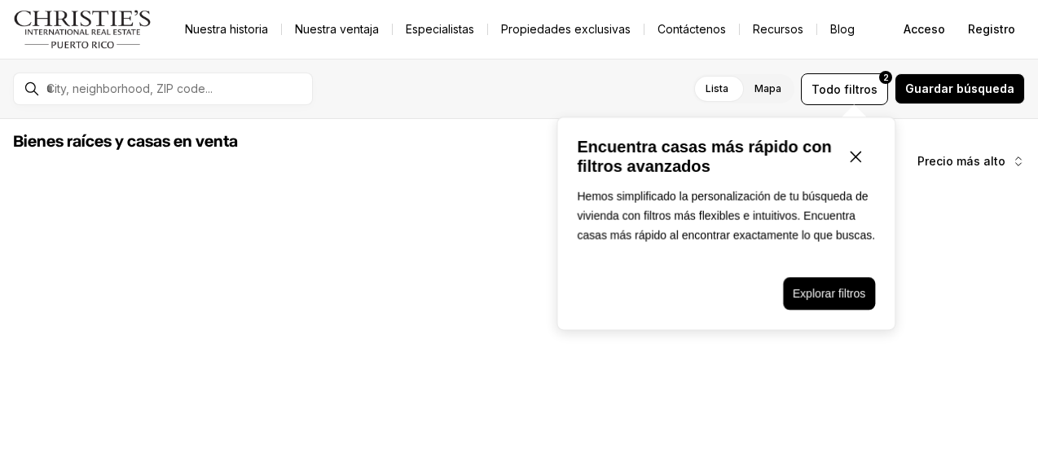
click at [855, 151] on icon "Cerrar ventana emergente" at bounding box center [856, 157] width 20 height 20
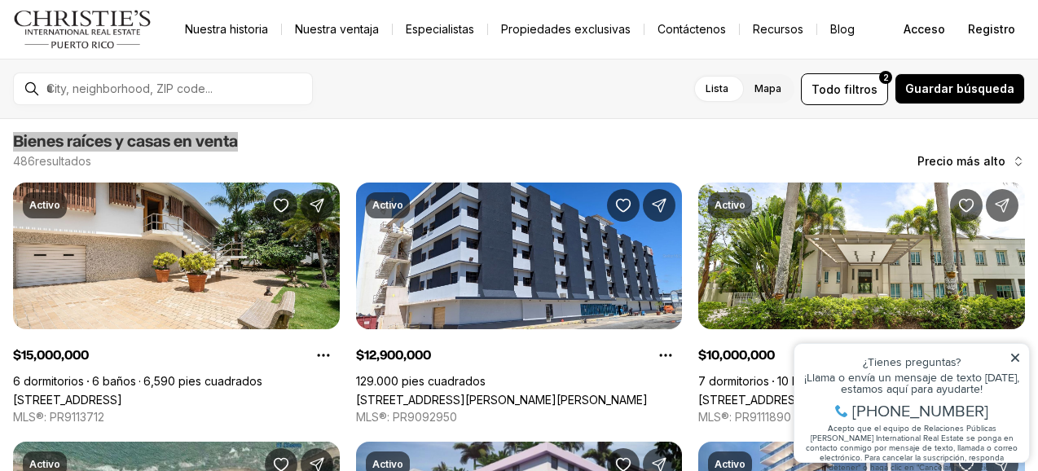
click at [1012, 355] on icon at bounding box center [1014, 357] width 11 height 11
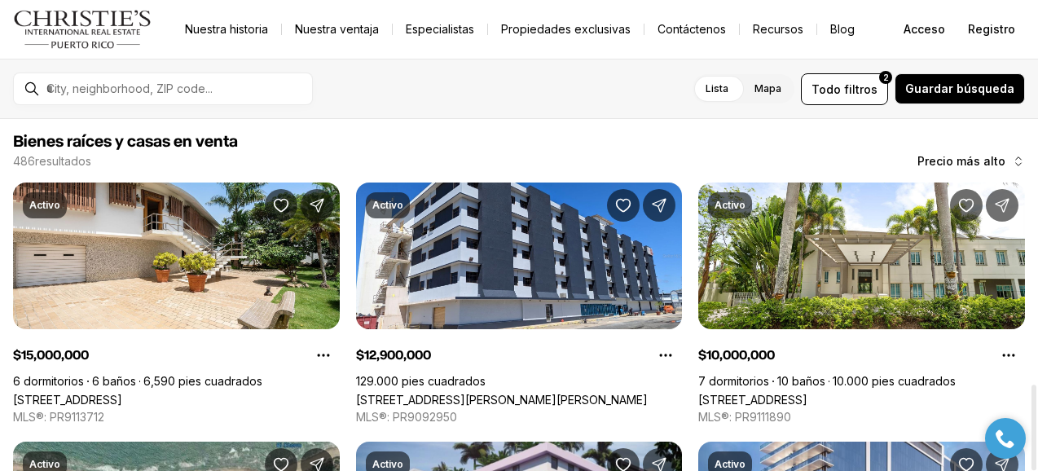
scroll to position [1093, 0]
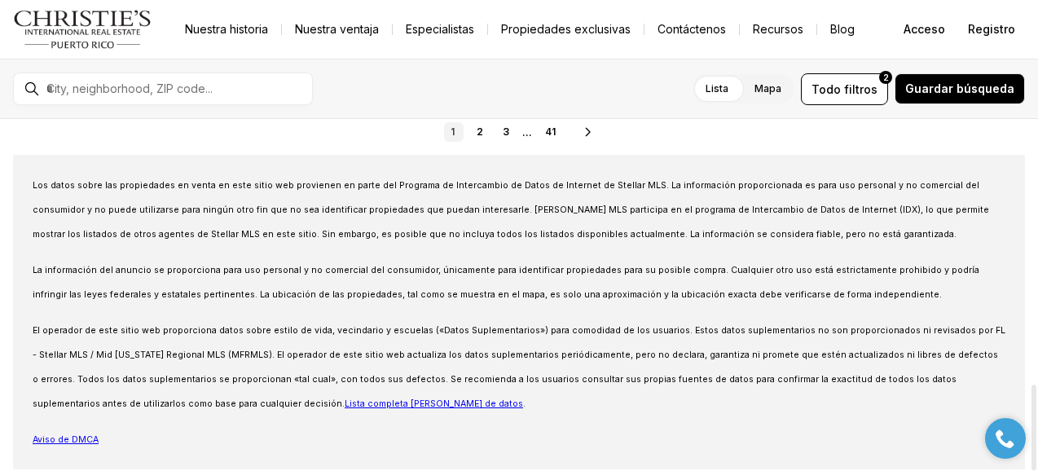
click at [1035, 438] on div at bounding box center [1034, 295] width 8 height 352
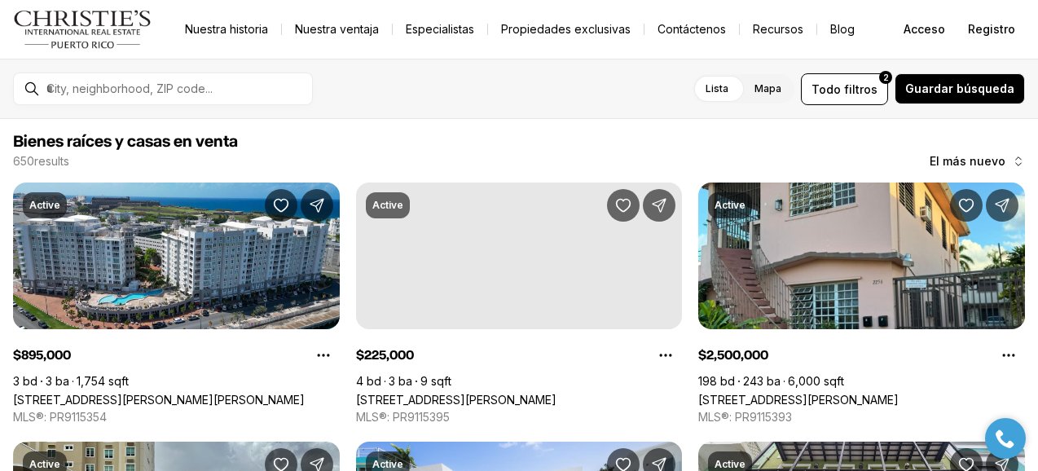
scroll to position [1093, 0]
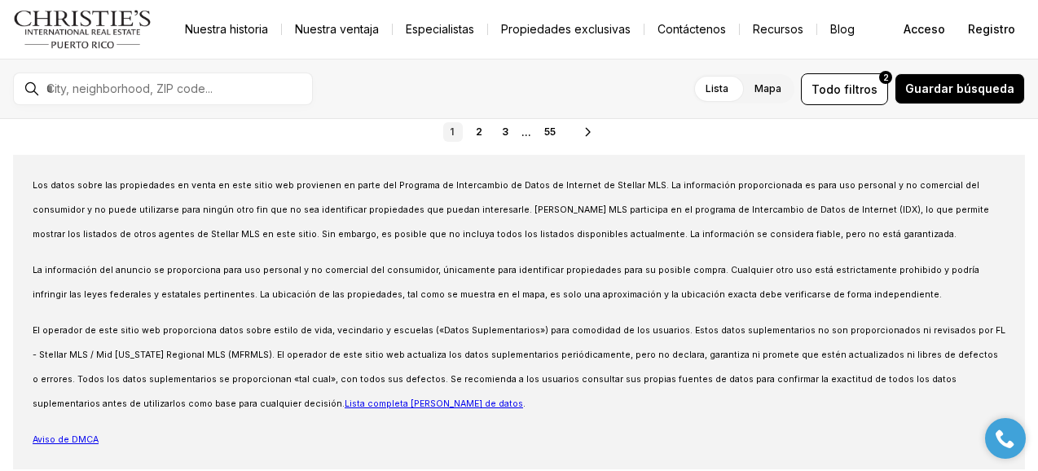
click at [354, 87] on div "Lista Mapa Lista Mapa Todo filtros 2 Guardar búsqueda" at bounding box center [675, 89] width 699 height 32
click at [451, 131] on font "1" at bounding box center [452, 131] width 4 height 12
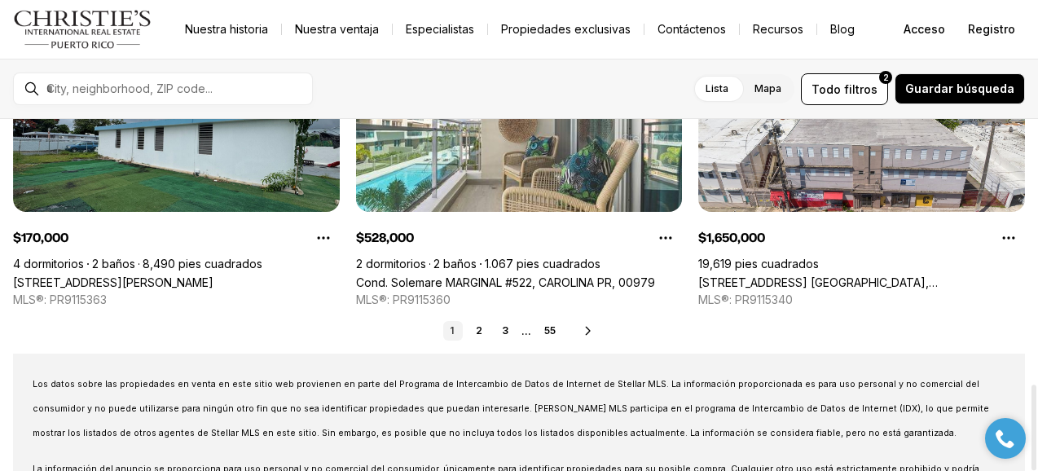
click at [1031, 379] on div at bounding box center [1034, 295] width 8 height 352
click at [1031, 379] on div at bounding box center [1033, 379] width 5 height 86
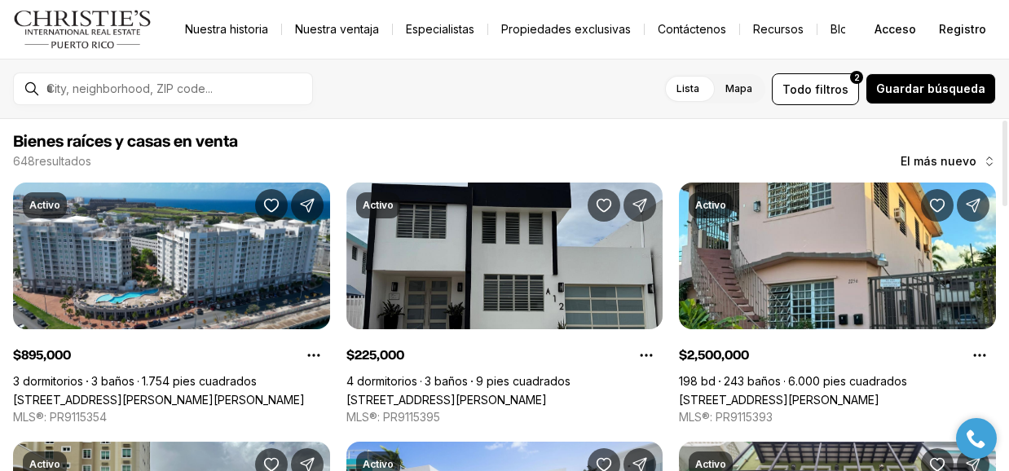
click at [356, 142] on span "Bienes raíces y casas en venta" at bounding box center [504, 142] width 983 height 20
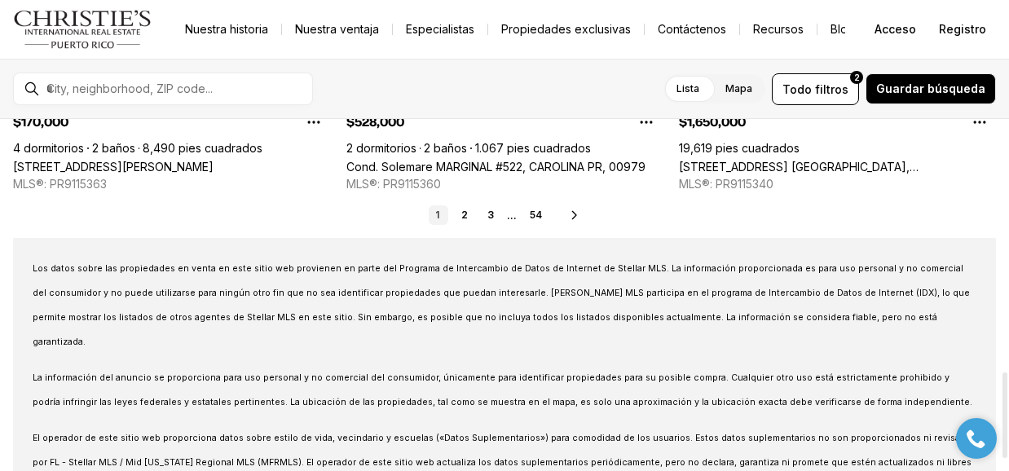
scroll to position [1043, 0]
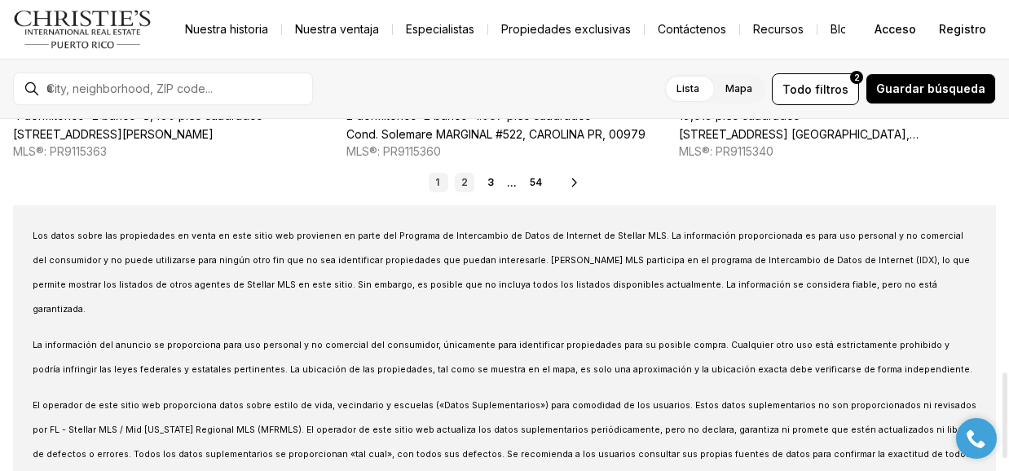
click at [468, 183] on link "2" at bounding box center [465, 183] width 20 height 20
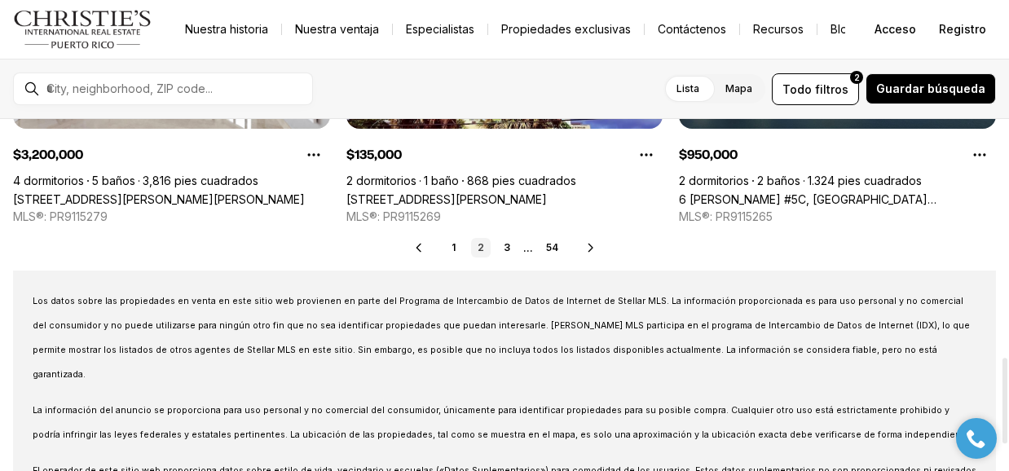
scroll to position [1010, 0]
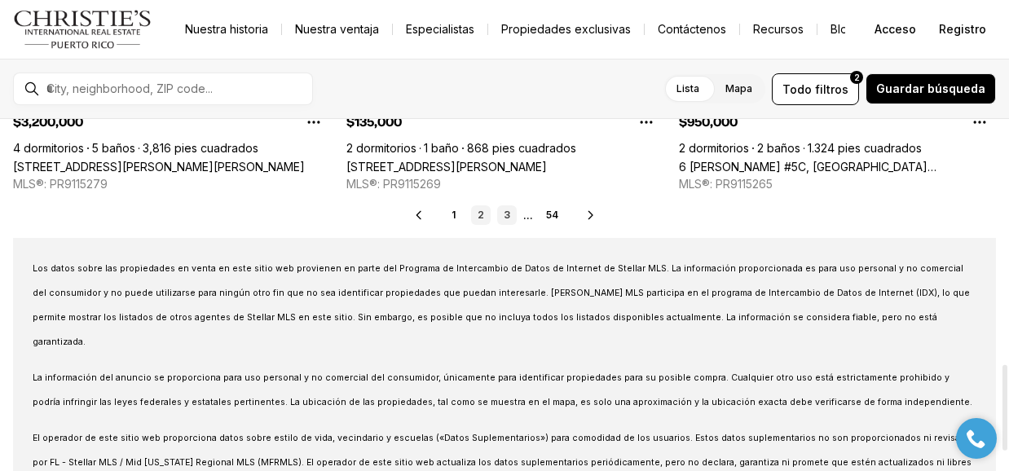
click at [505, 214] on font "3" at bounding box center [507, 215] width 7 height 12
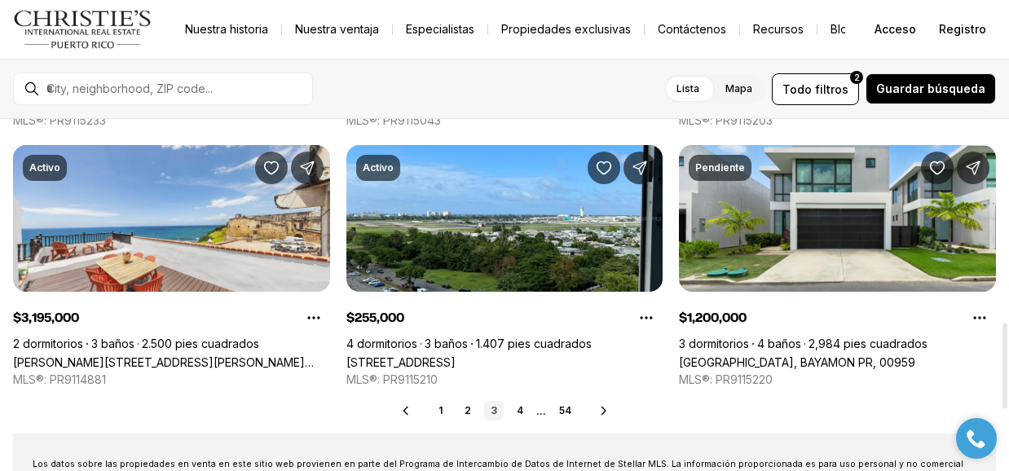
scroll to position [847, 0]
